Goal: Transaction & Acquisition: Purchase product/service

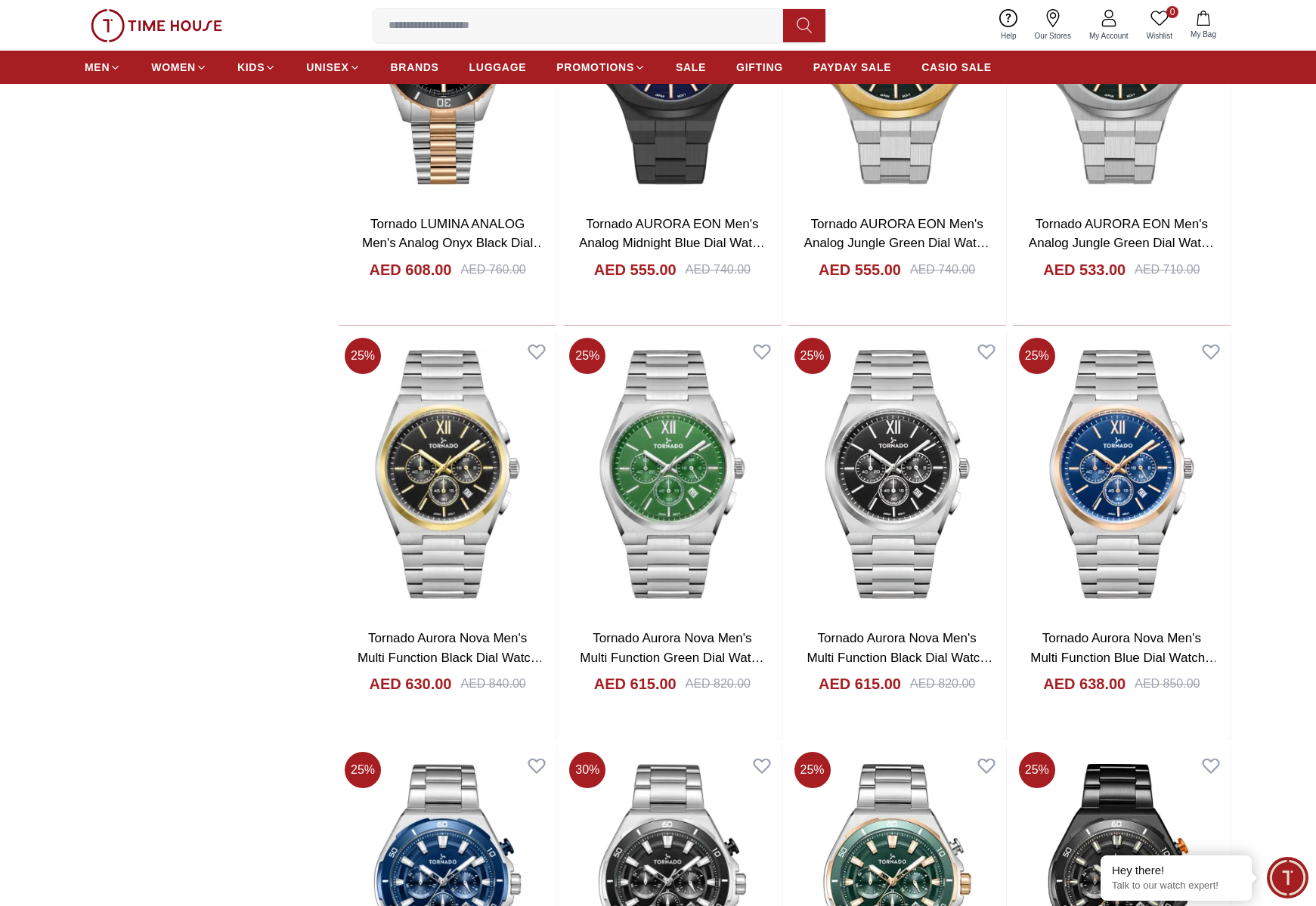
scroll to position [1764, 0]
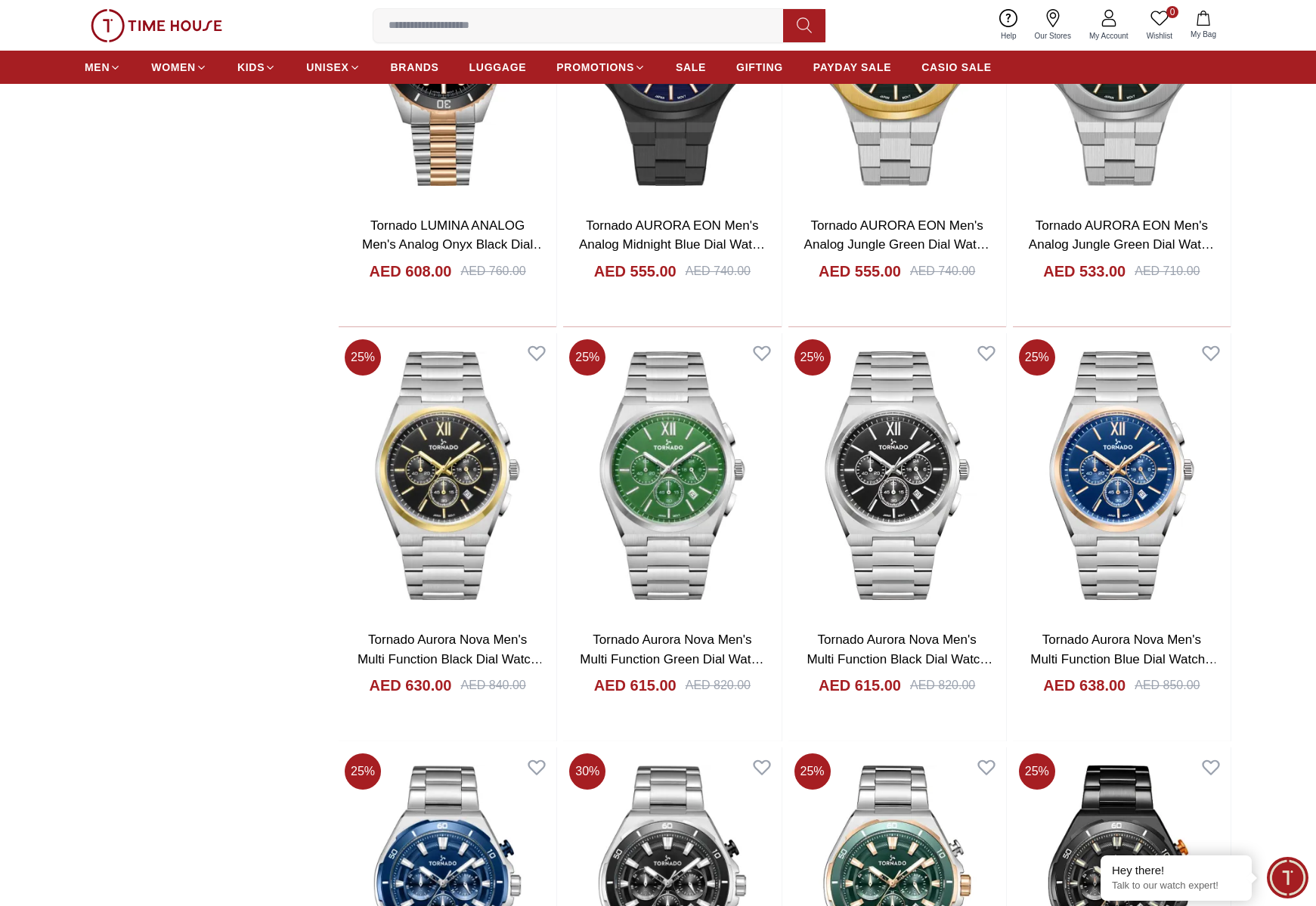
click at [161, 23] on img at bounding box center [156, 26] width 132 height 33
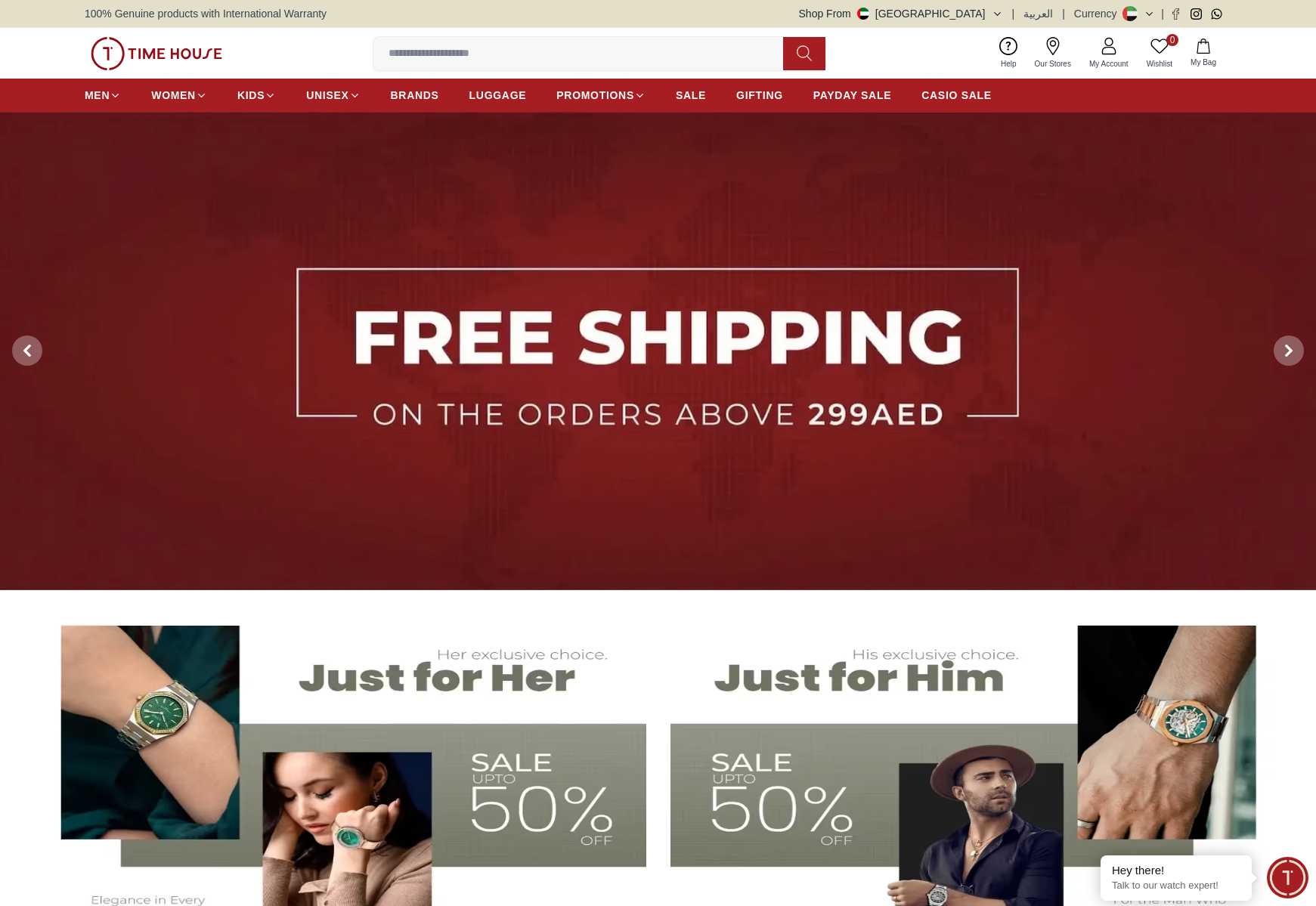
click at [946, 299] on img at bounding box center [658, 351] width 1316 height 479
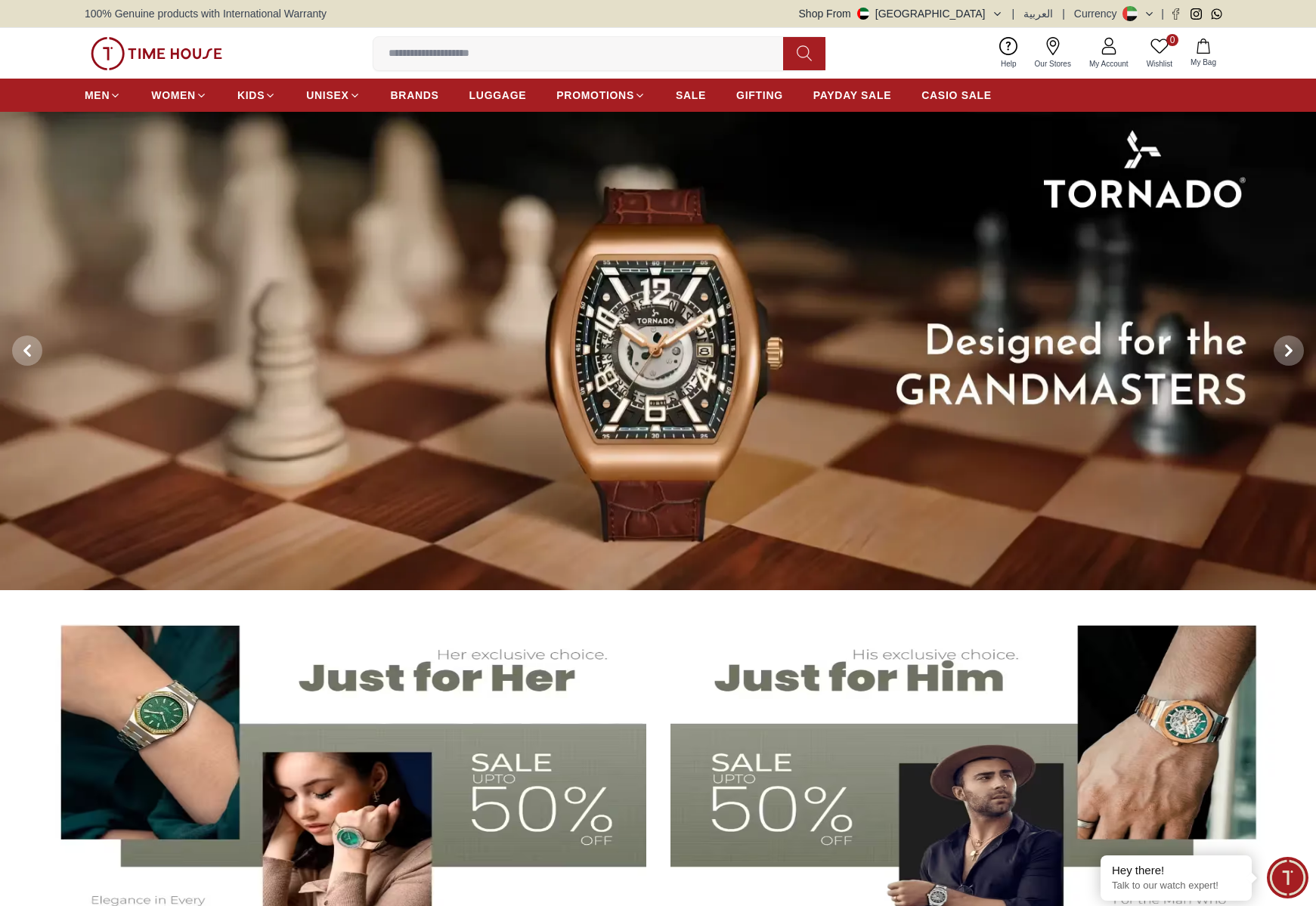
click at [843, 256] on img at bounding box center [658, 351] width 1316 height 479
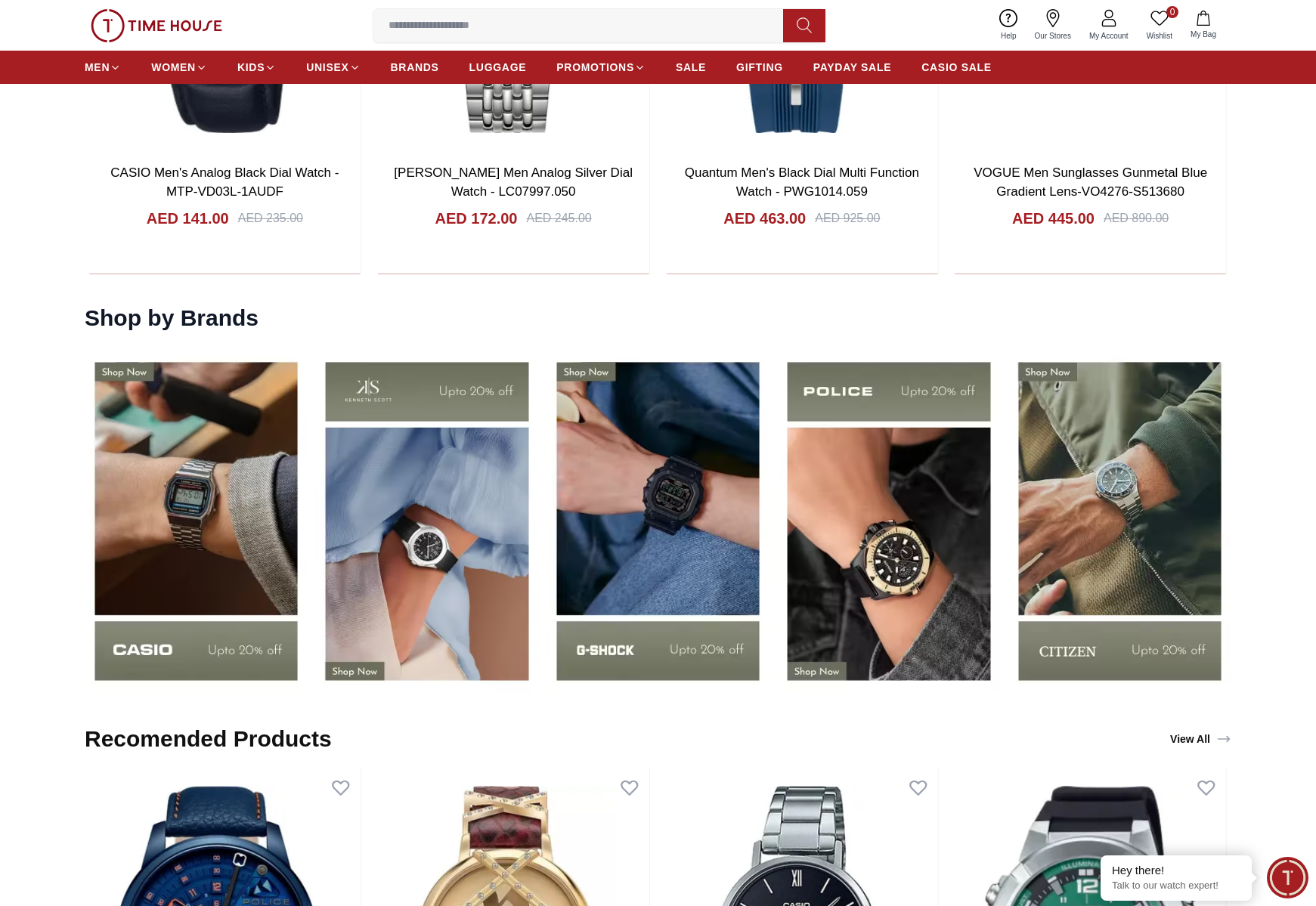
scroll to position [2078, 0]
